Goal: Information Seeking & Learning: Learn about a topic

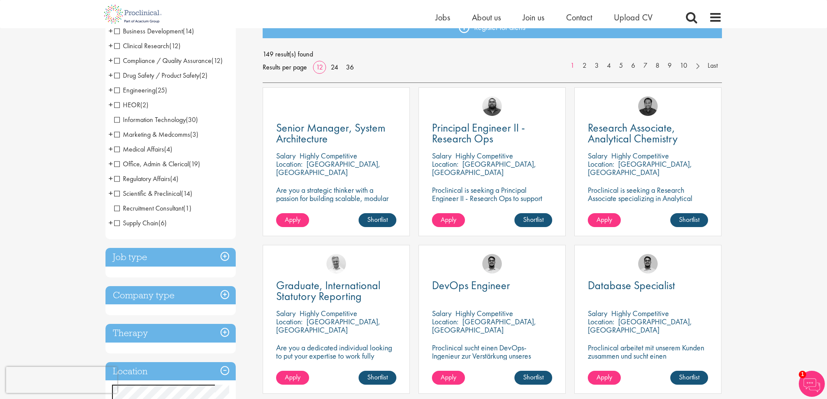
scroll to position [260, 0]
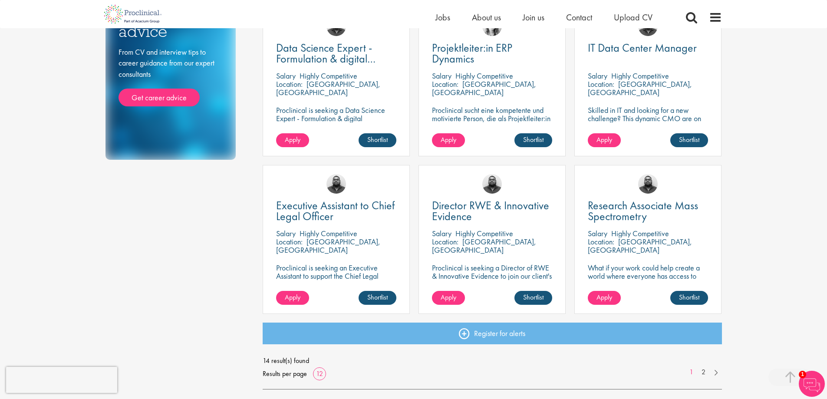
scroll to position [521, 0]
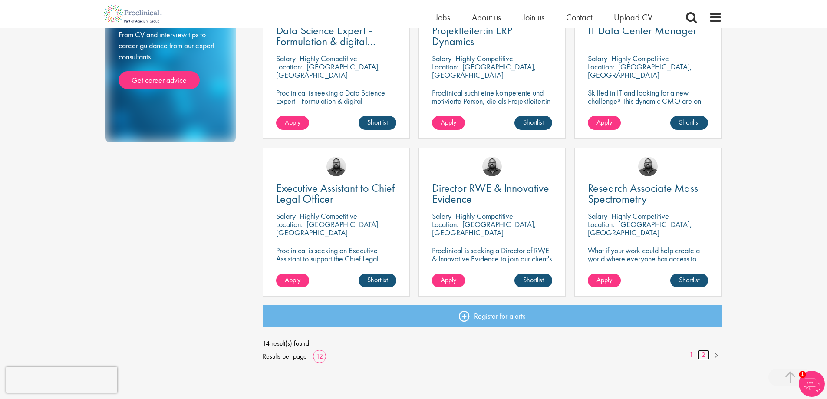
click at [705, 356] on link "2" at bounding box center [703, 355] width 13 height 10
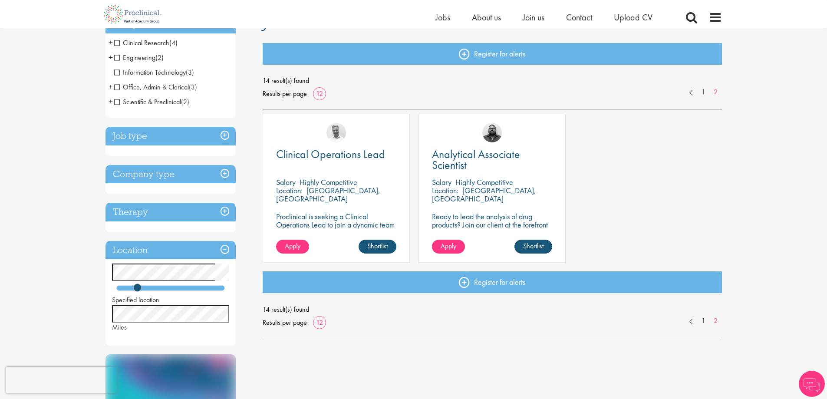
scroll to position [87, 0]
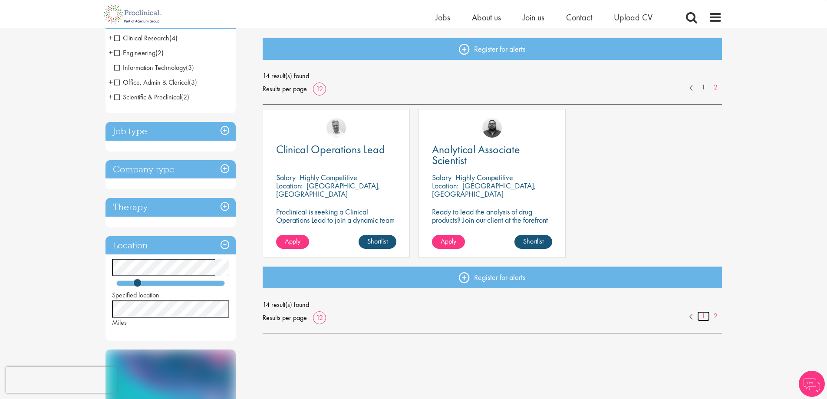
click at [703, 319] on link "1" at bounding box center [703, 316] width 13 height 10
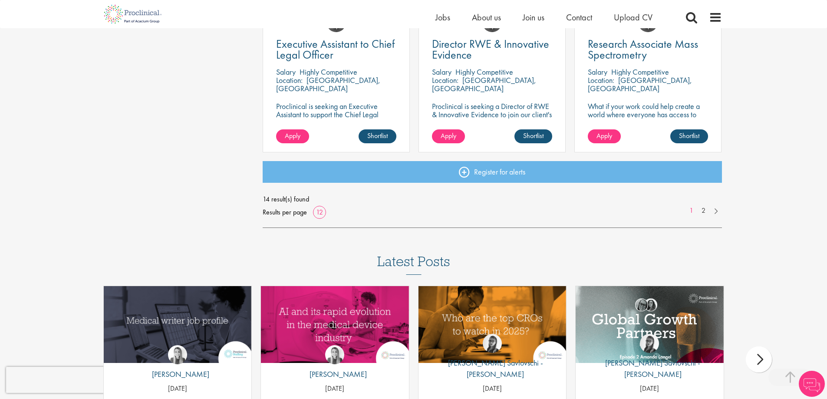
scroll to position [535, 0]
